Goal: Task Accomplishment & Management: Use online tool/utility

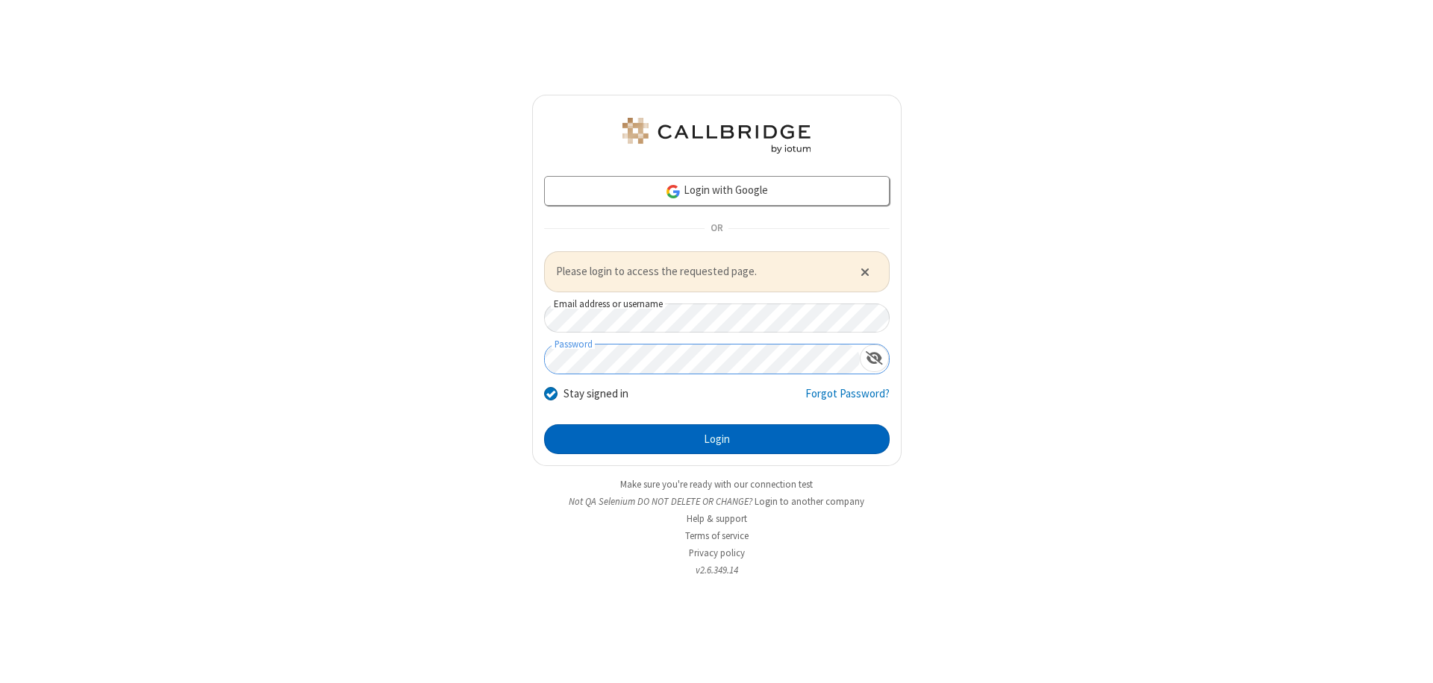
click at [716, 439] on button "Login" at bounding box center [716, 440] width 345 height 30
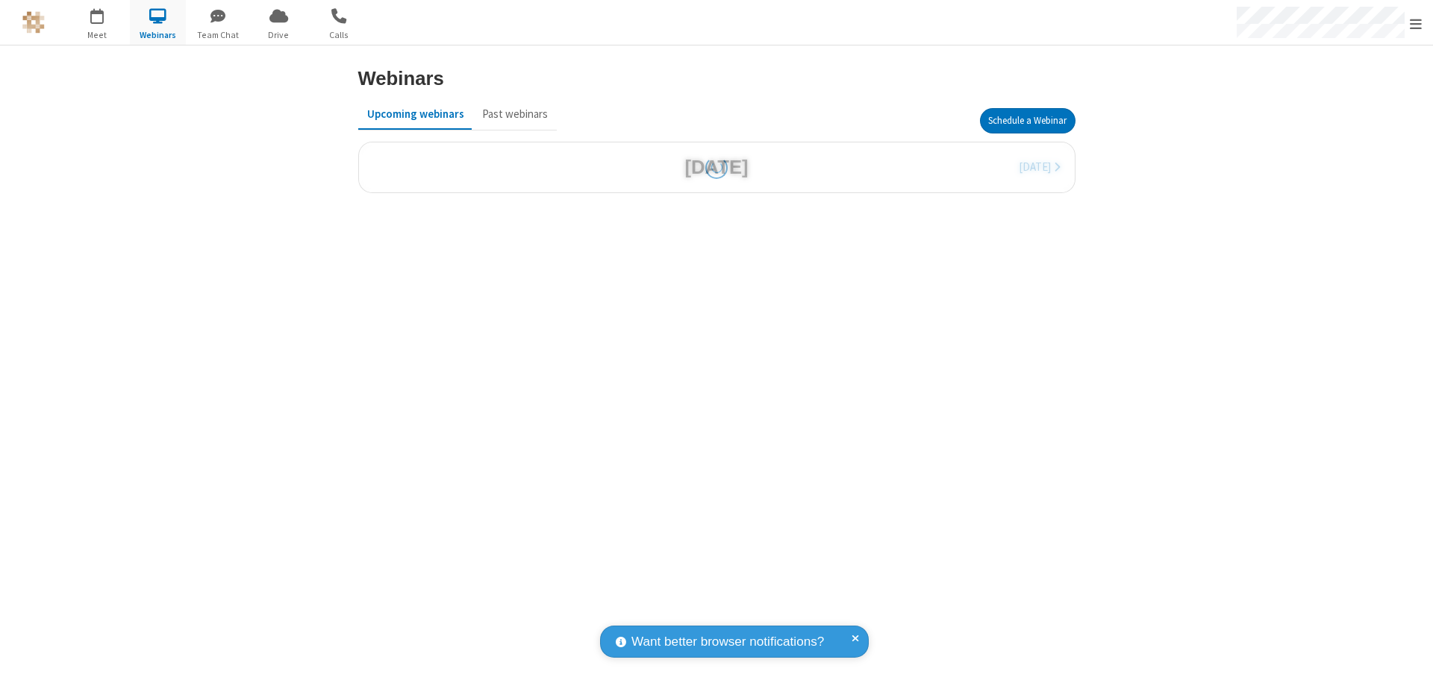
click at [1027, 121] on button "Schedule a Webinar" at bounding box center [1028, 120] width 96 height 25
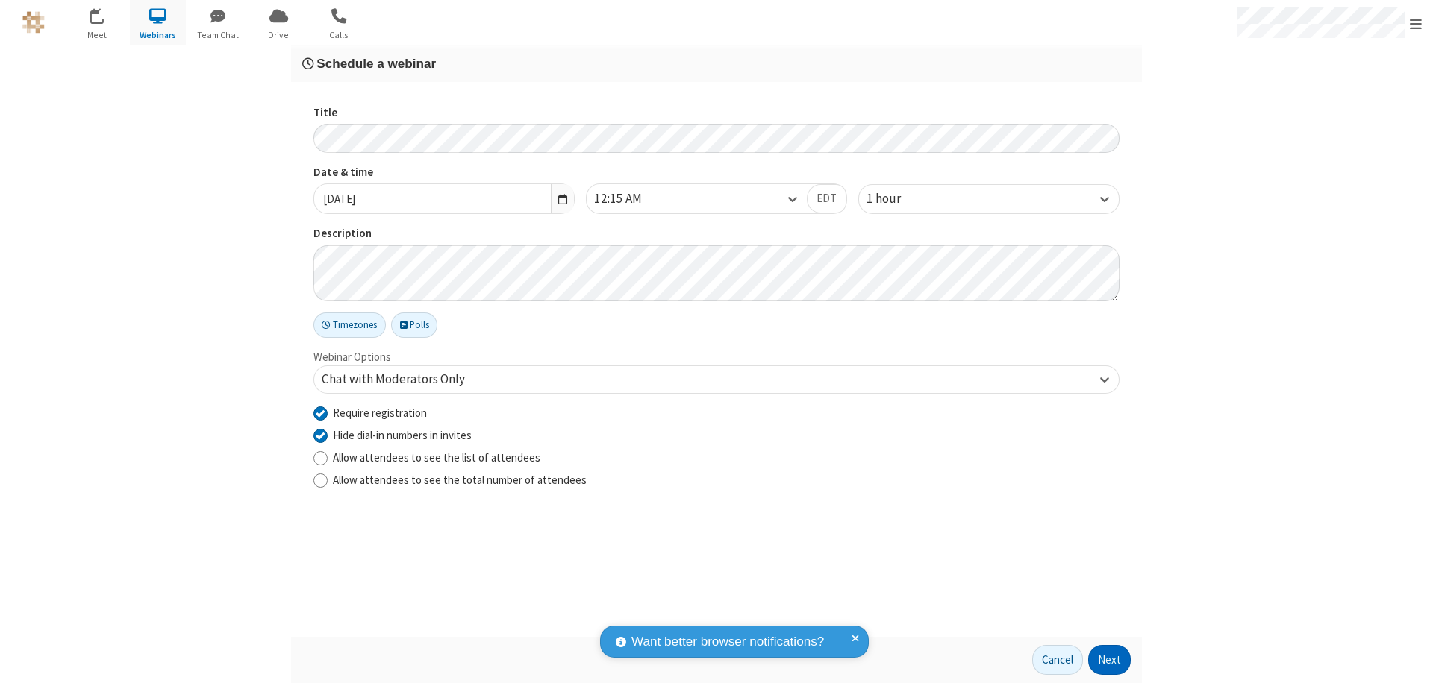
click at [1109, 660] on button "Next" at bounding box center [1109, 660] width 43 height 30
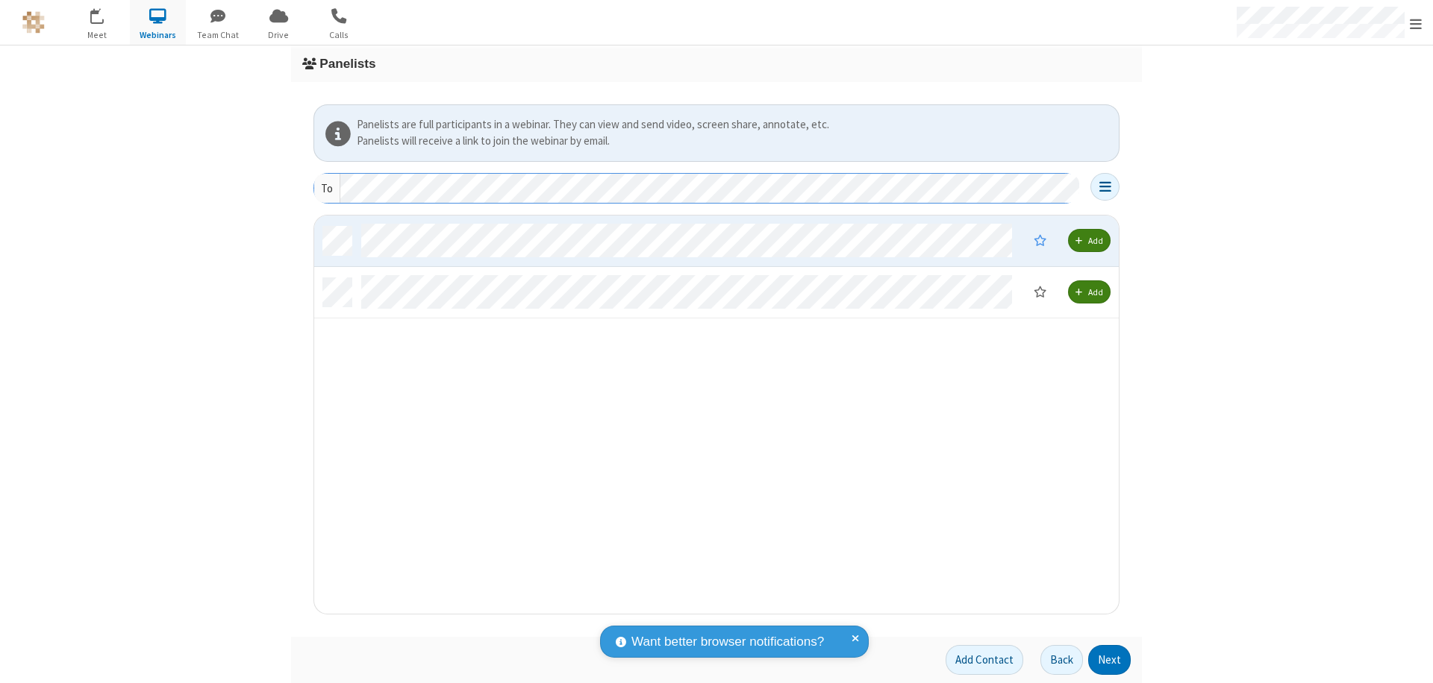
scroll to position [387, 793]
click at [1109, 660] on button "Next" at bounding box center [1109, 660] width 43 height 30
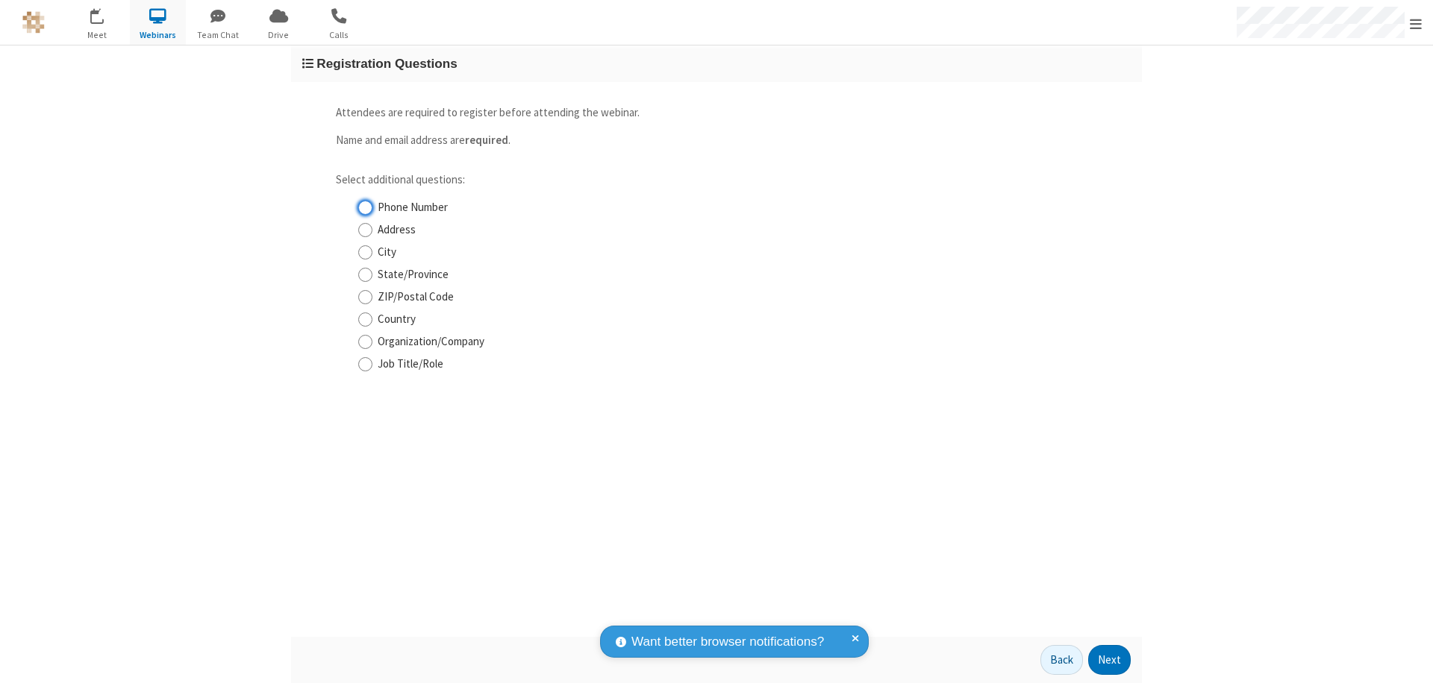
click at [365, 207] on input "Phone Number" at bounding box center [365, 208] width 14 height 16
checkbox input "true"
click at [1109, 660] on button "Next" at bounding box center [1109, 660] width 43 height 30
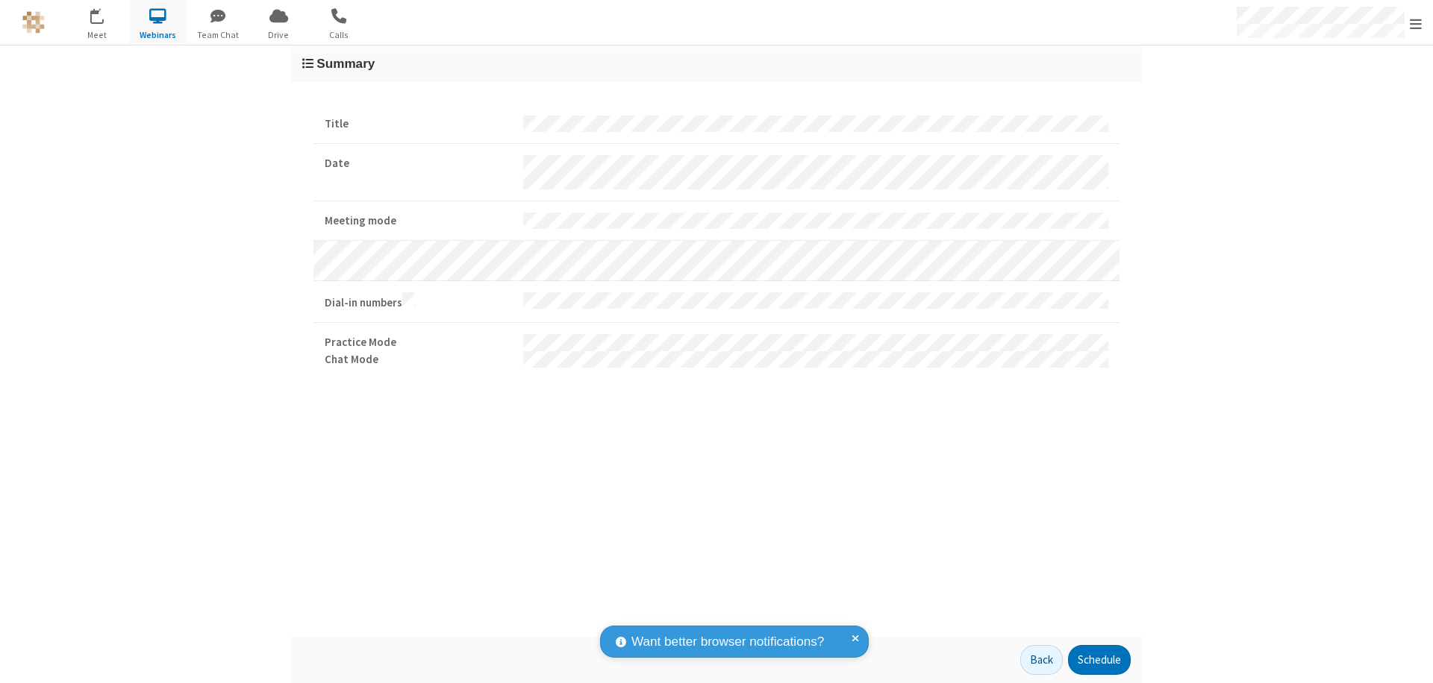
click at [1098, 660] on button "Schedule" at bounding box center [1099, 660] width 63 height 30
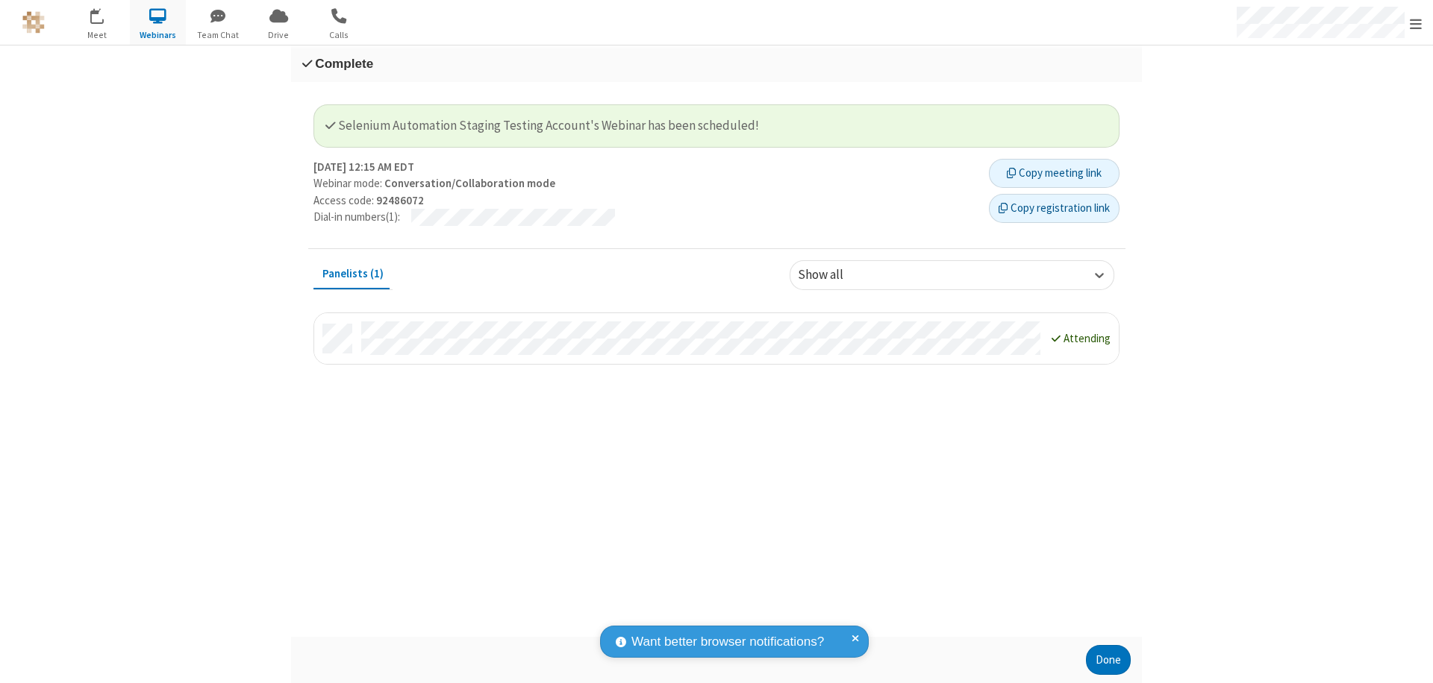
click at [1053, 208] on button "Copy registration link" at bounding box center [1054, 209] width 131 height 30
click at [1108, 660] on button "Done" at bounding box center [1108, 660] width 45 height 30
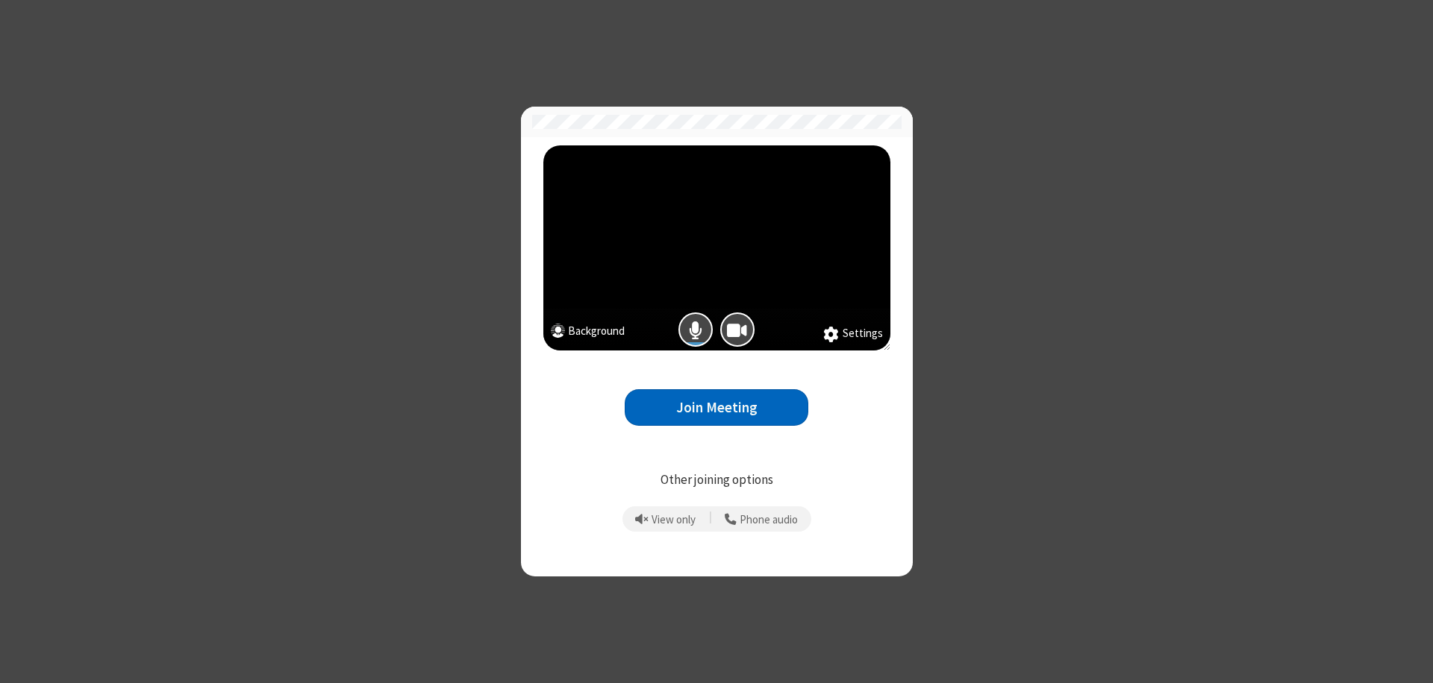
click at [716, 407] on button "Join Meeting" at bounding box center [716, 407] width 184 height 37
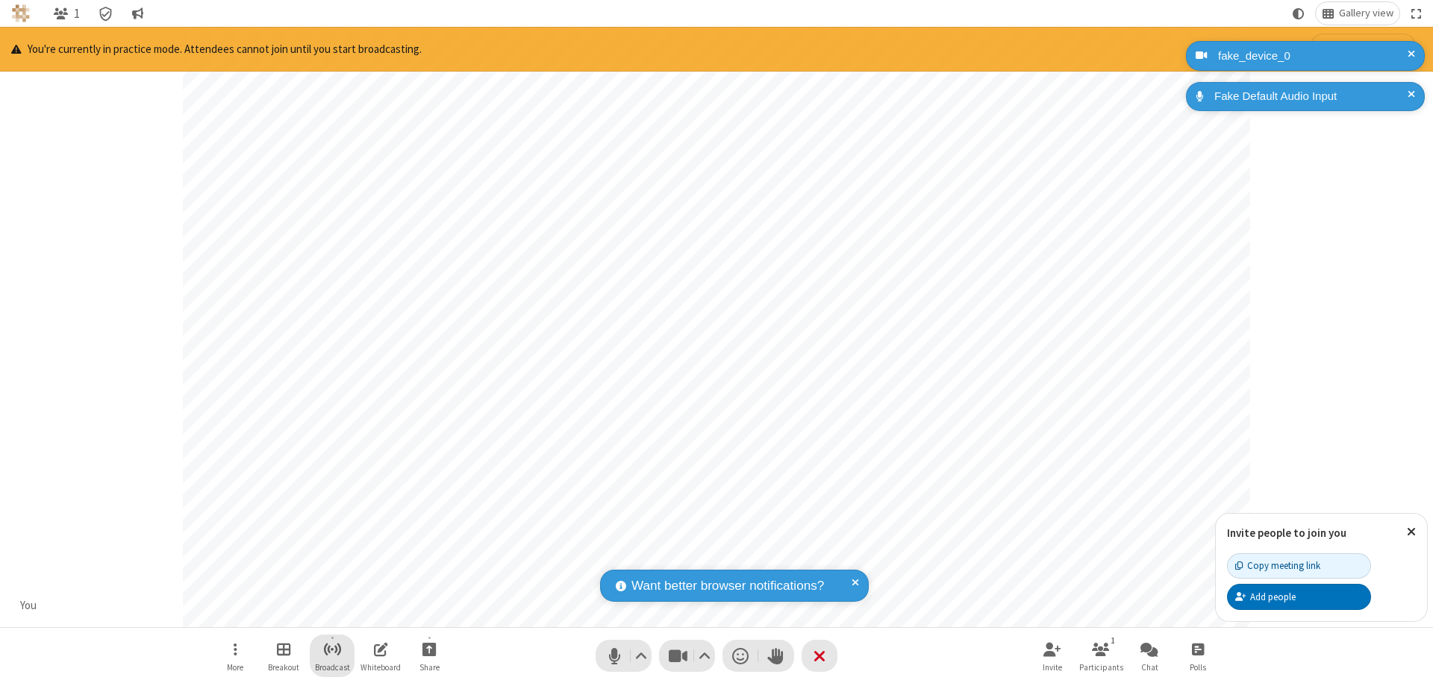
click at [331, 649] on span "Start broadcast" at bounding box center [332, 649] width 19 height 19
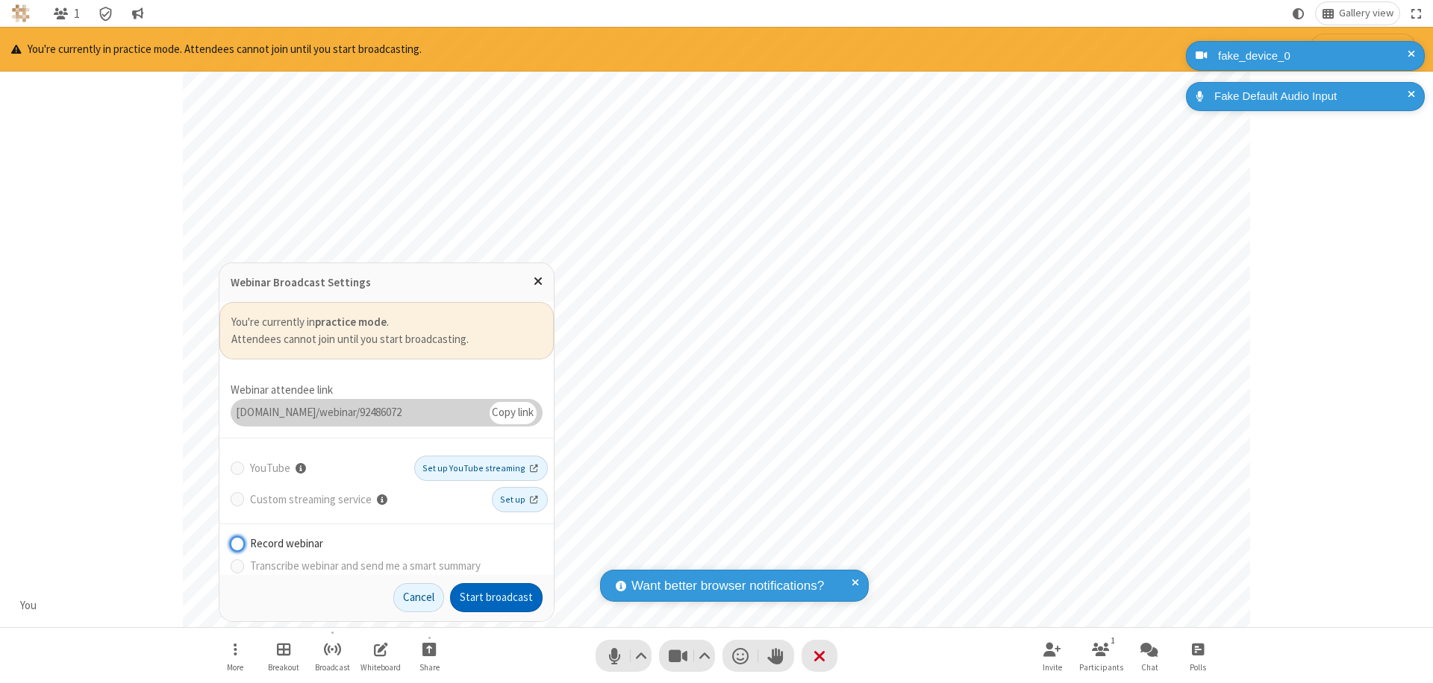
click at [496, 598] on button "Start broadcast" at bounding box center [496, 598] width 93 height 30
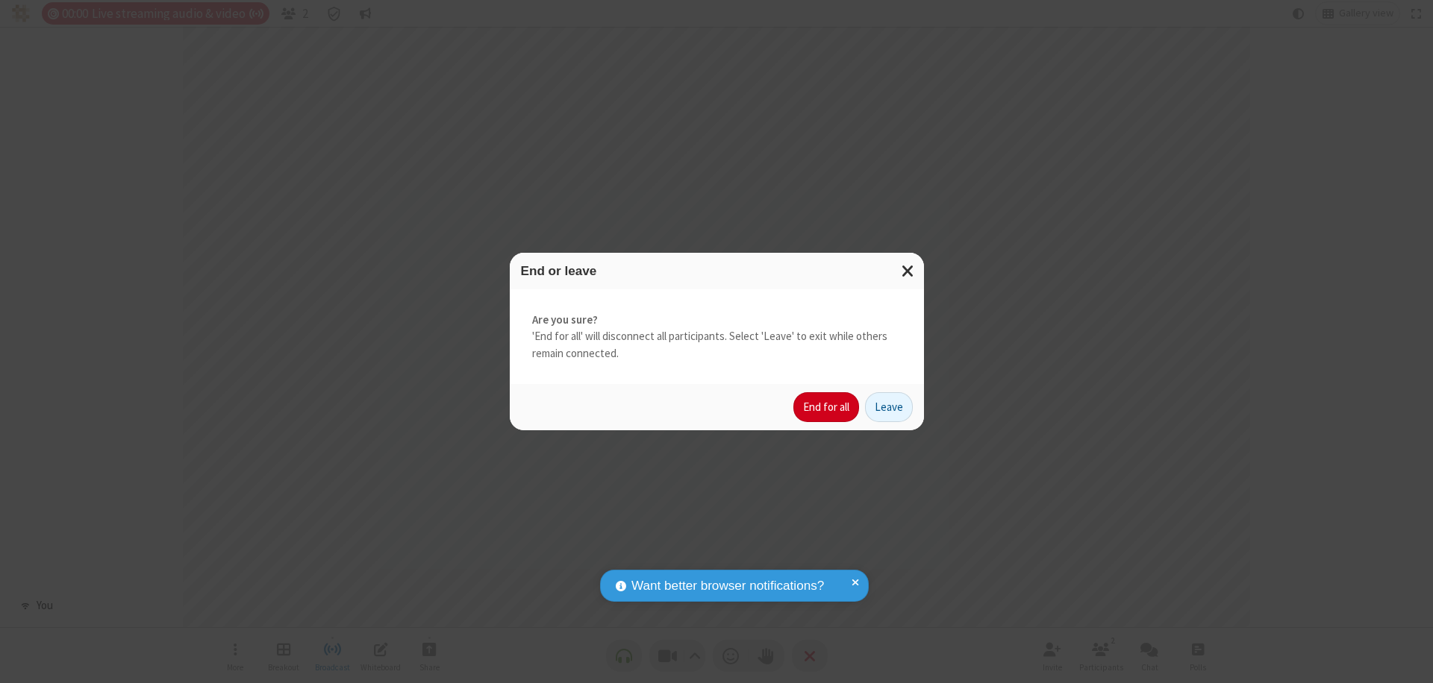
click at [827, 407] on button "End for all" at bounding box center [826, 407] width 66 height 30
